Goal: Task Accomplishment & Management: Use online tool/utility

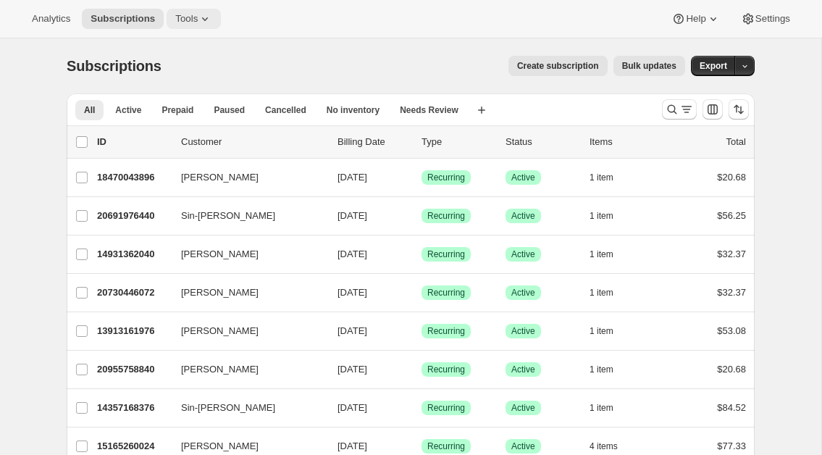
click at [196, 16] on span "Tools" at bounding box center [186, 19] width 22 height 12
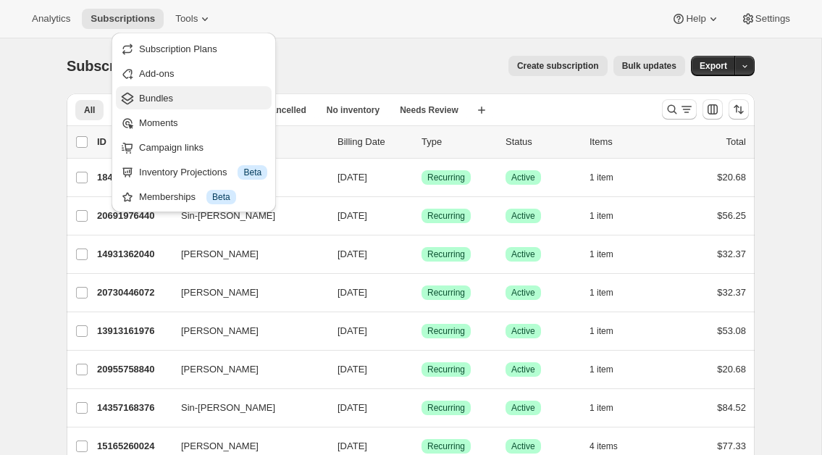
click at [159, 97] on span "Bundles" at bounding box center [156, 98] width 34 height 11
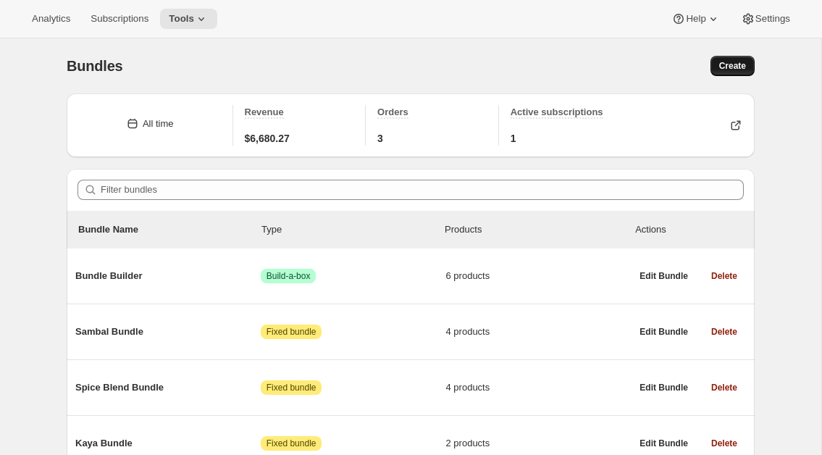
click at [734, 64] on span "Create" at bounding box center [732, 66] width 27 height 12
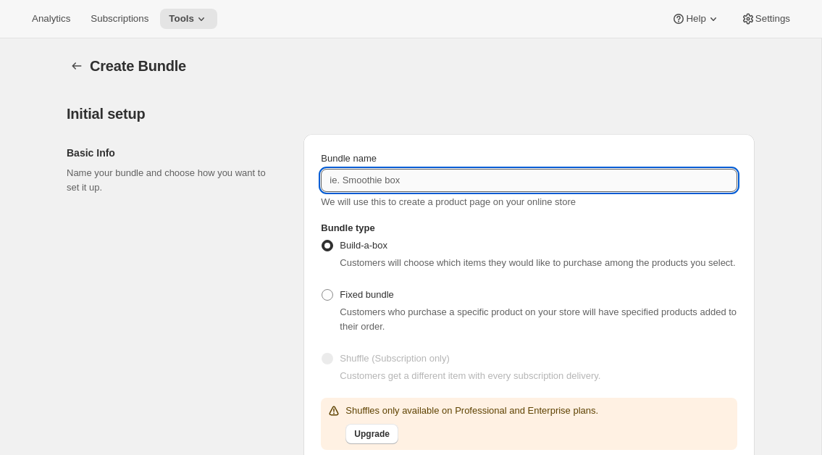
click at [365, 187] on input "Bundle name" at bounding box center [529, 180] width 416 height 23
type input "M"
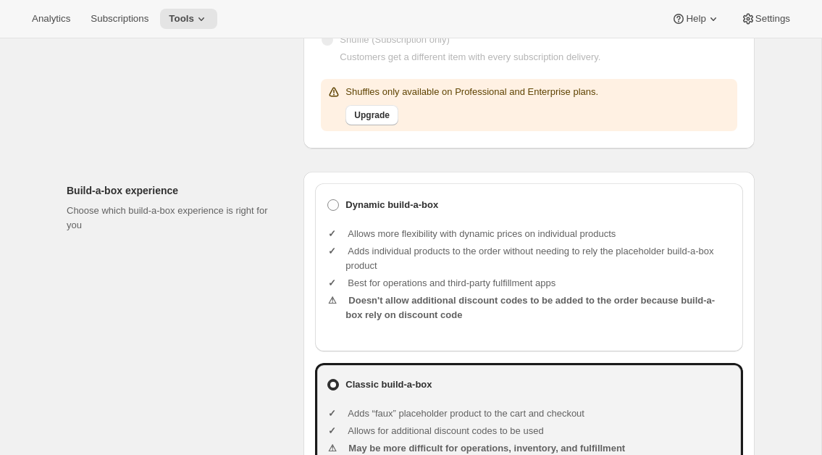
scroll to position [322, 0]
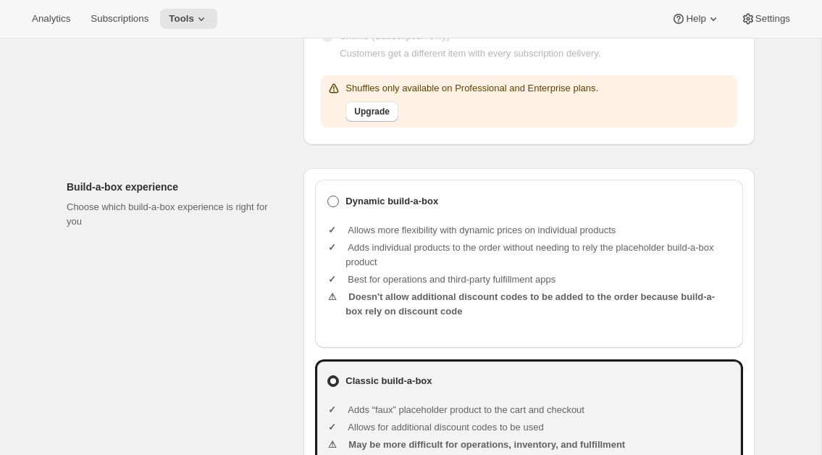
type input "Classic Malaysian Flavors Gift Box"
click at [332, 207] on span at bounding box center [333, 202] width 12 height 12
click at [328, 196] on input "Dynamic build-a-box" at bounding box center [327, 196] width 1 height 1
radio input "true"
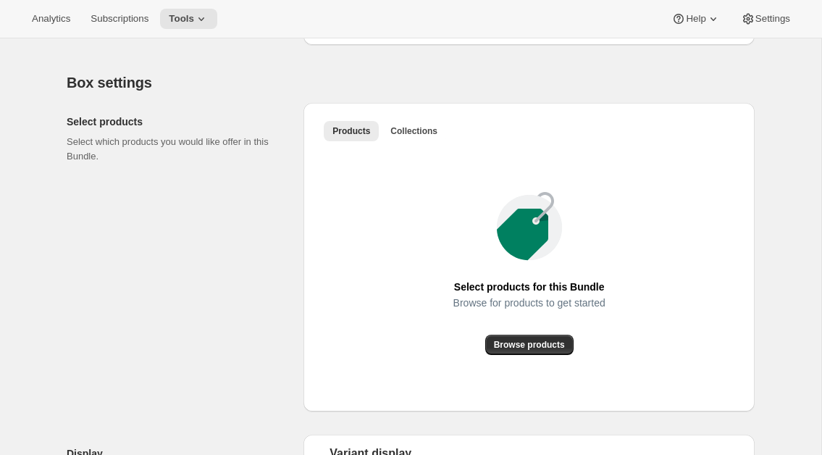
scroll to position [788, 0]
click at [512, 350] on span "Browse products" at bounding box center [529, 344] width 71 height 12
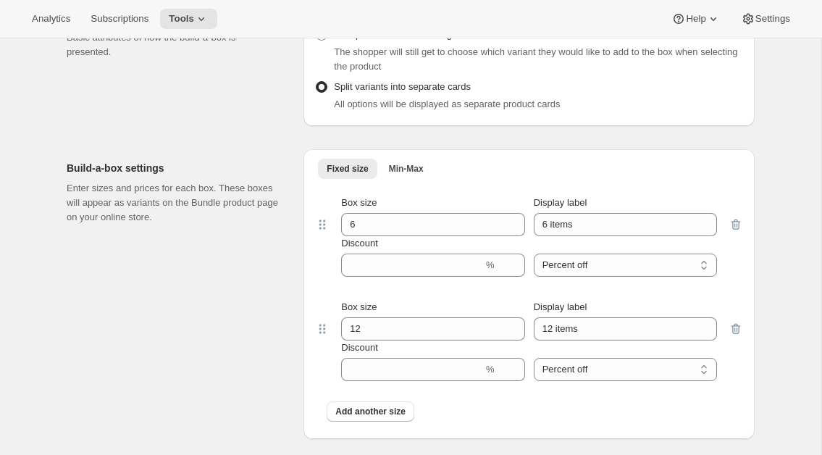
scroll to position [1397, 0]
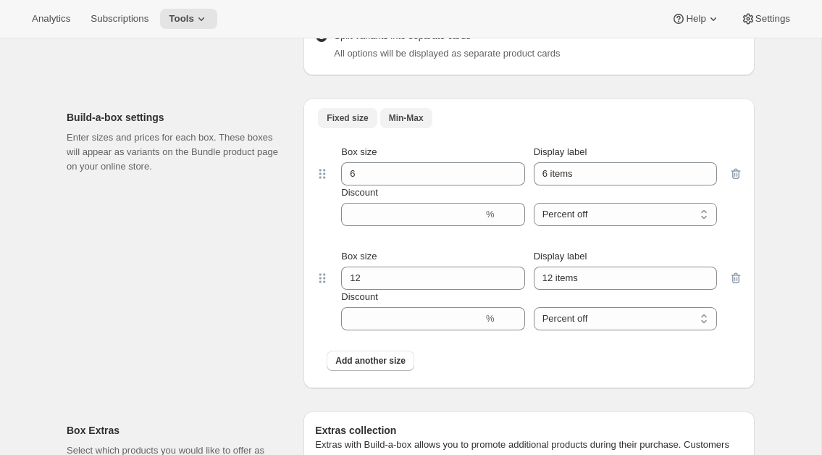
click at [416, 124] on span "Min-Max" at bounding box center [406, 118] width 35 height 12
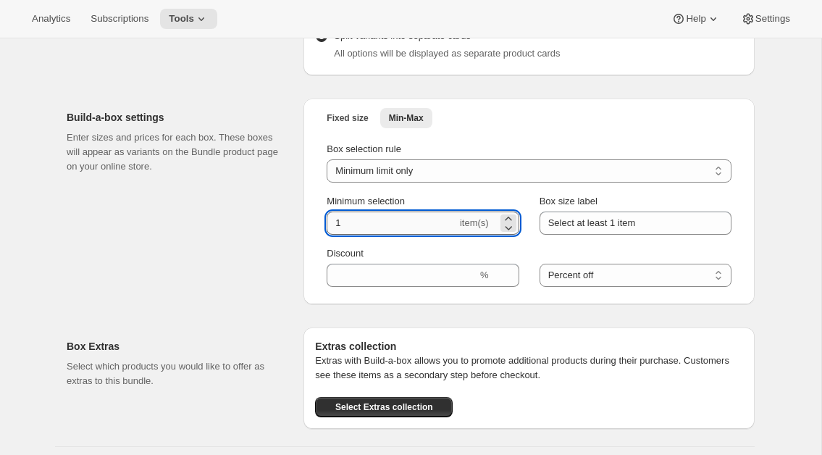
click at [356, 235] on input "1" at bounding box center [392, 222] width 130 height 23
drag, startPoint x: 356, startPoint y: 246, endPoint x: 313, endPoint y: 246, distance: 43.5
click at [327, 235] on input "1" at bounding box center [392, 222] width 130 height 23
type input "4"
select select "minMax"
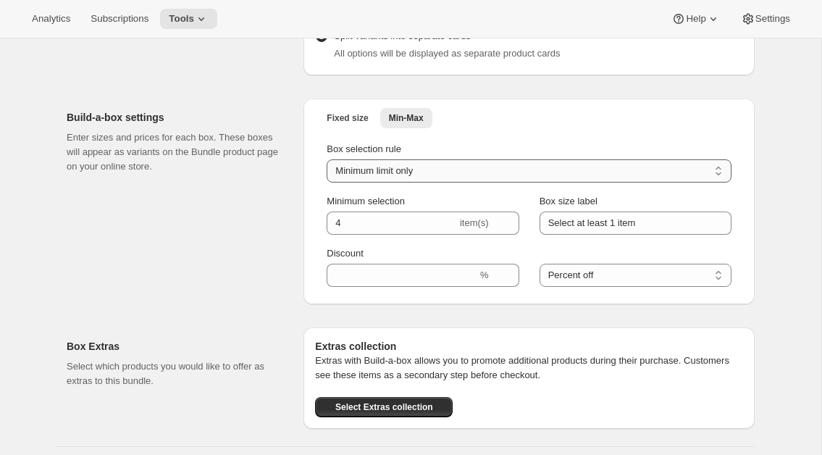
click option "Minimum and Maximum limits" at bounding box center [0, 0] width 0 height 0
type input "1"
type input "6"
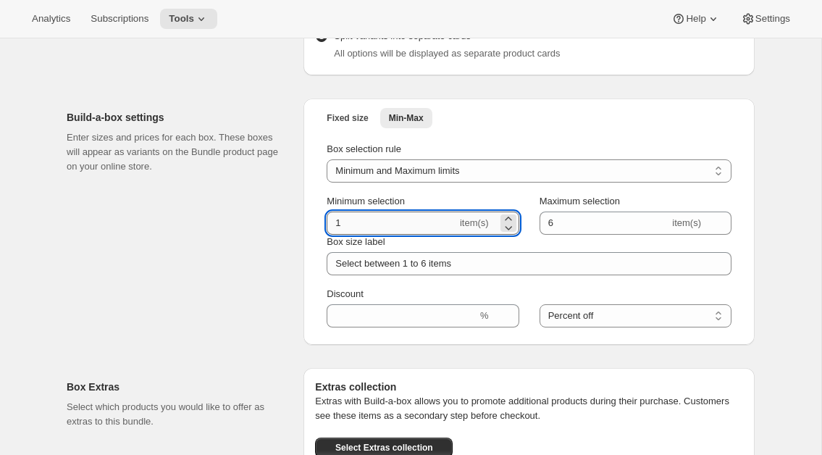
click at [351, 235] on input "1" at bounding box center [392, 222] width 130 height 23
click at [508, 226] on icon at bounding box center [508, 218] width 14 height 14
type input "4"
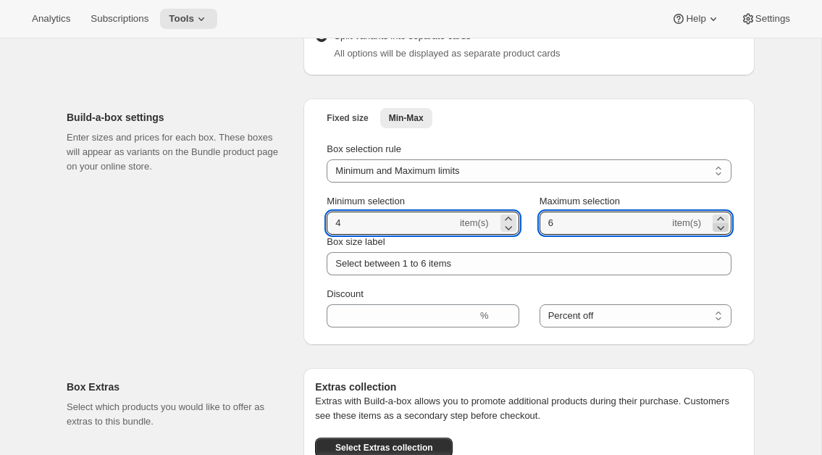
click at [721, 235] on icon at bounding box center [720, 227] width 14 height 14
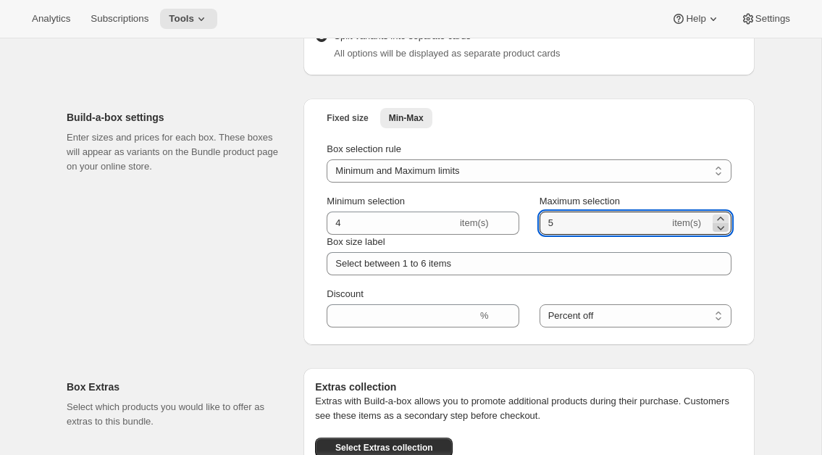
click at [721, 235] on icon at bounding box center [720, 227] width 14 height 14
type input "4"
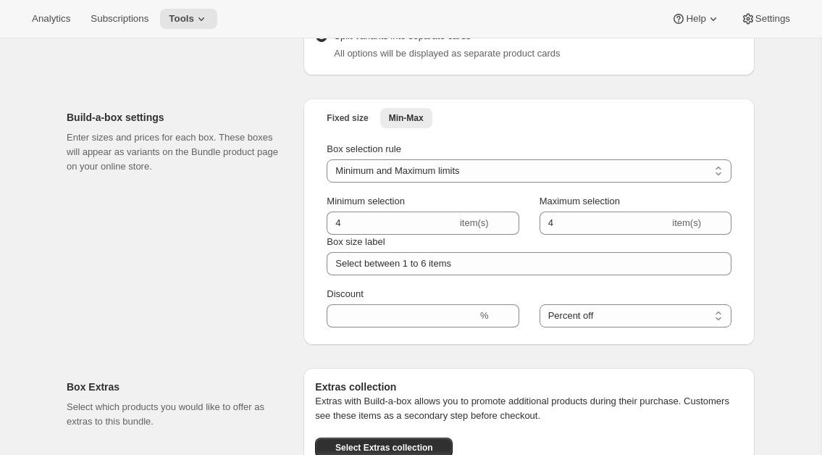
click at [658, 211] on div "Box selection rule Minimum limit only Maximum limit only Minimum and Maximum li…" at bounding box center [529, 234] width 405 height 185
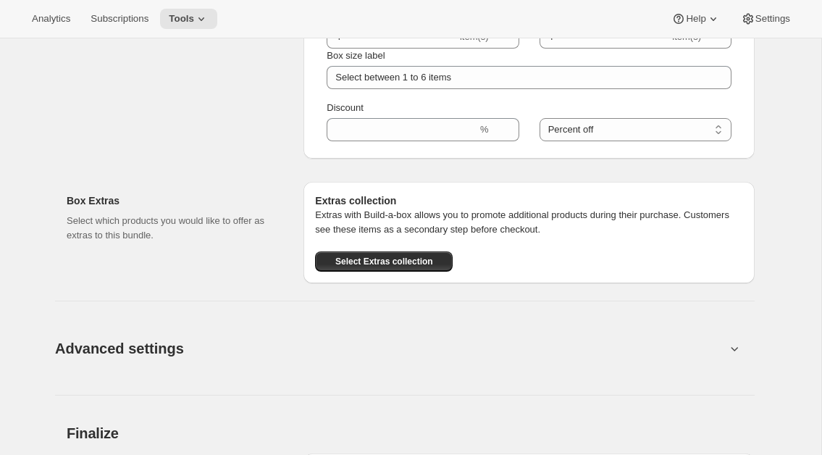
scroll to position [1584, 0]
click at [416, 267] on span "Select Extras collection" at bounding box center [384, 261] width 98 height 12
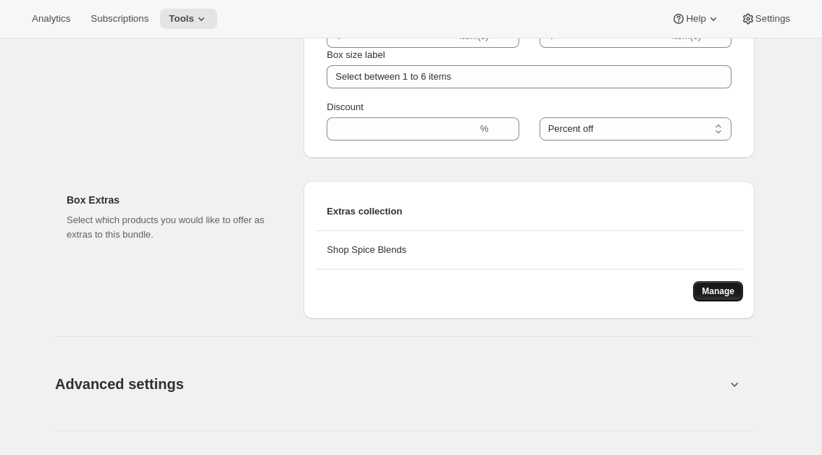
click at [708, 297] on span "Manage" at bounding box center [718, 291] width 33 height 12
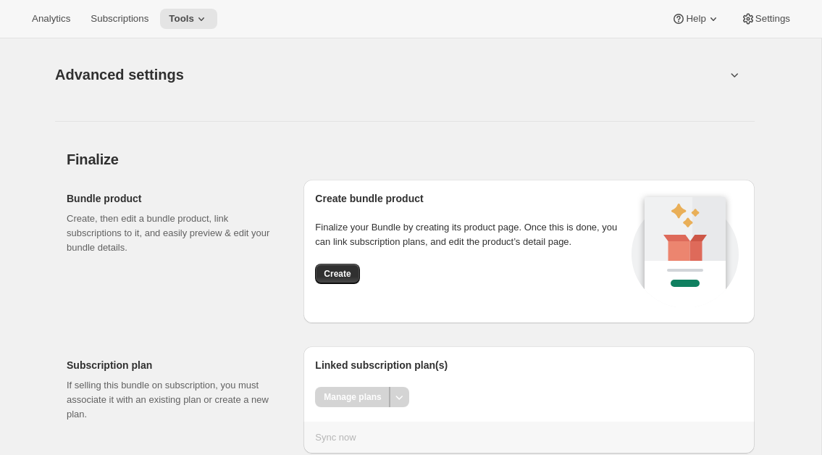
scroll to position [1899, 0]
